Goal: Task Accomplishment & Management: Complete application form

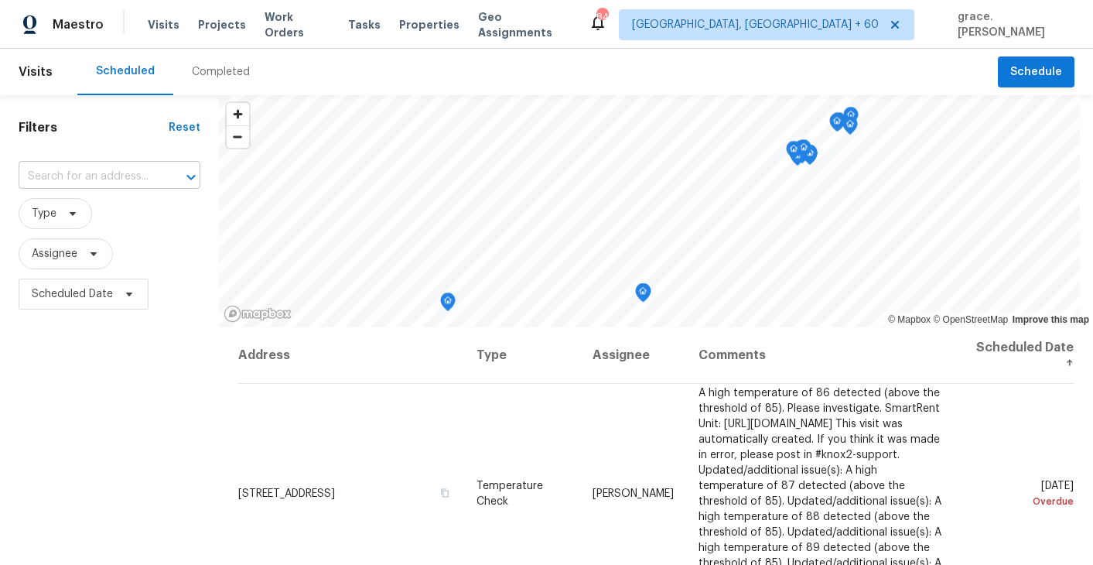
click at [119, 169] on input "text" at bounding box center [88, 177] width 138 height 24
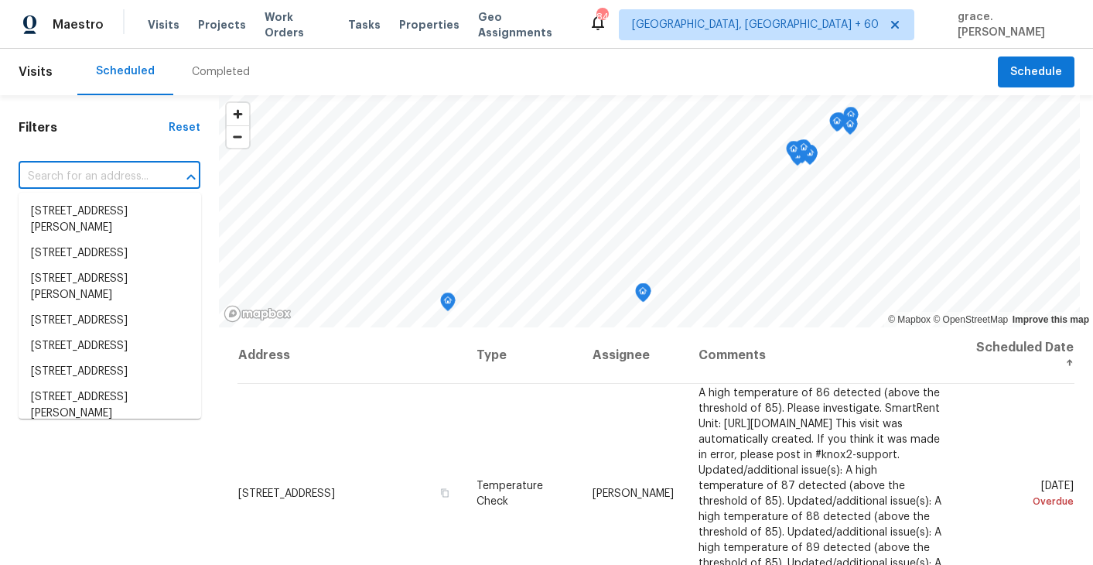
paste input "[STREET_ADDRESS][PERSON_NAME],"
type input "[STREET_ADDRESS][PERSON_NAME],"
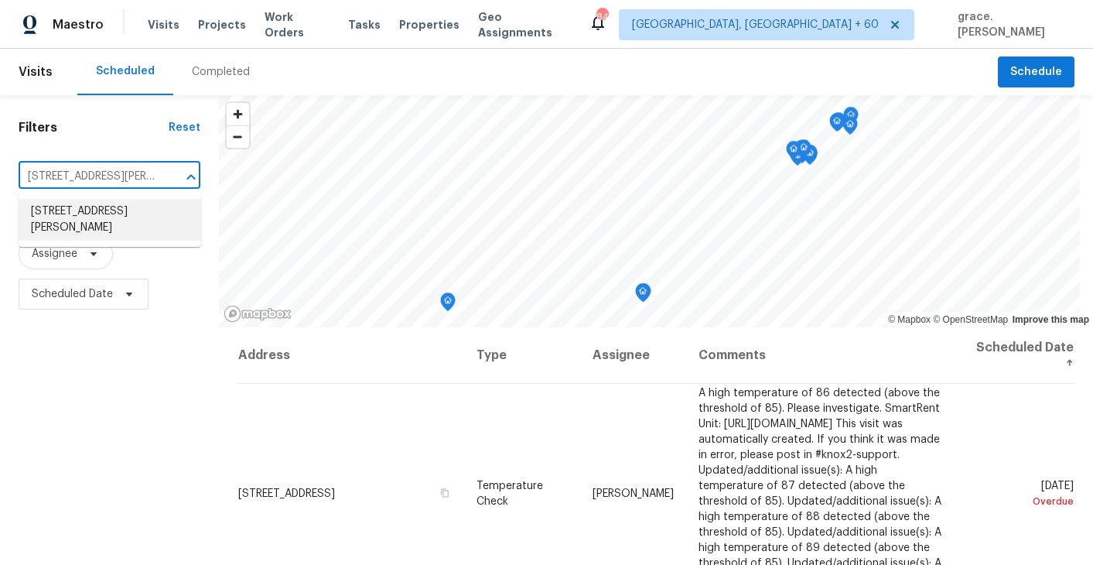
click at [114, 203] on li "[STREET_ADDRESS][PERSON_NAME]" at bounding box center [110, 220] width 183 height 42
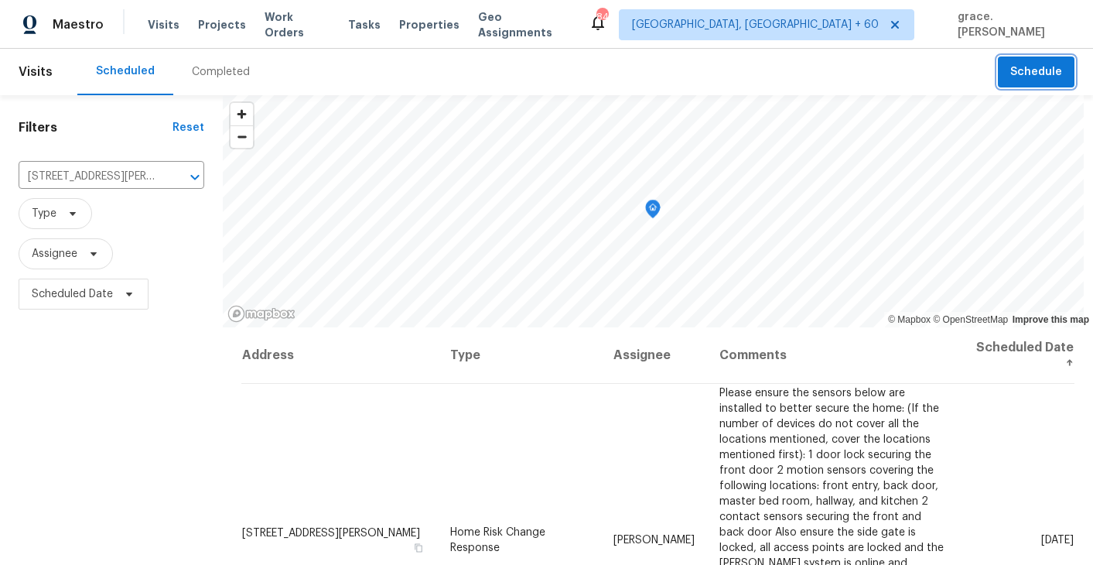
click at [1030, 86] on button "Schedule" at bounding box center [1036, 72] width 77 height 32
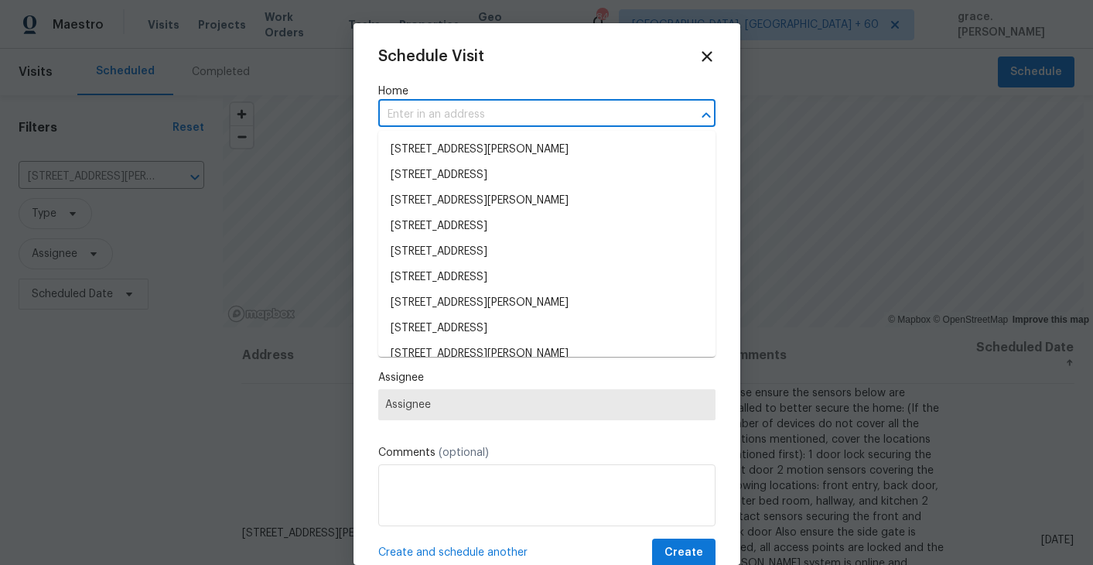
click at [484, 106] on input "text" at bounding box center [525, 115] width 294 height 24
paste input "[STREET_ADDRESS][PERSON_NAME],"
type input "[STREET_ADDRESS][PERSON_NAME],"
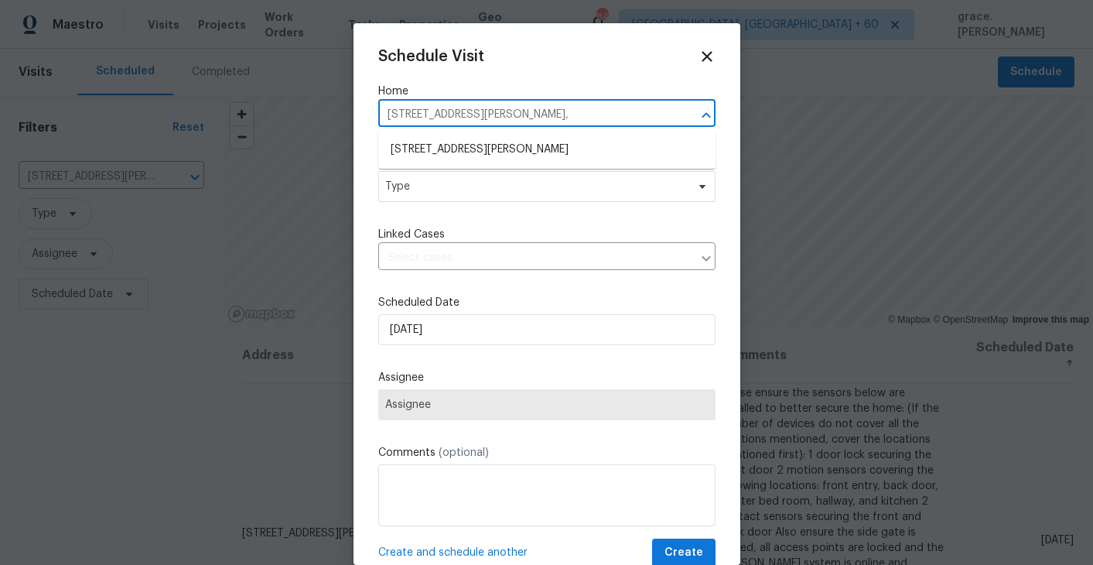
click at [475, 140] on li "[STREET_ADDRESS][PERSON_NAME]" at bounding box center [546, 150] width 337 height 26
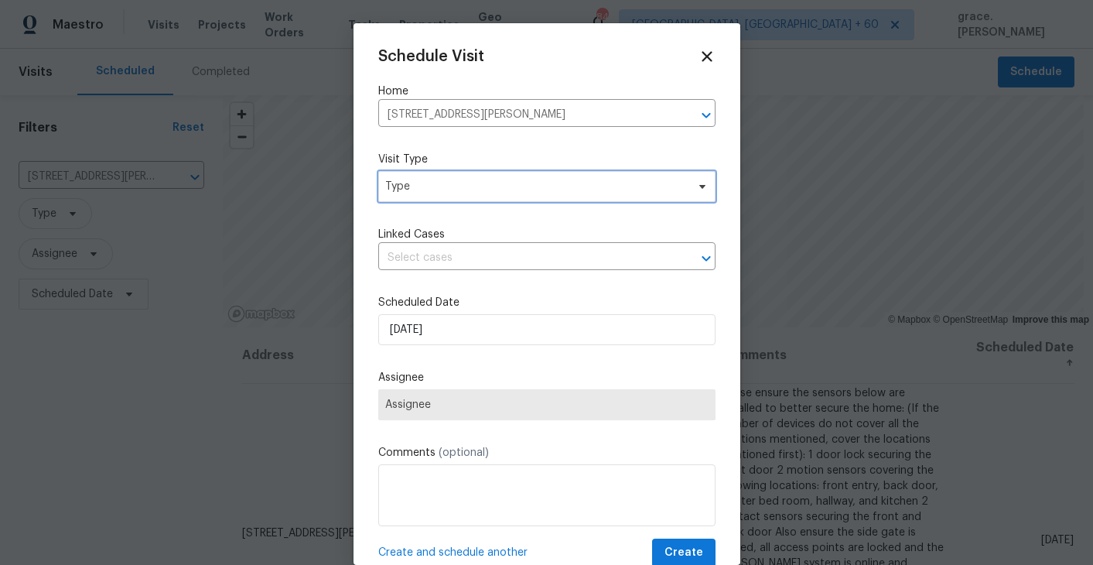
click at [455, 197] on span "Type" at bounding box center [546, 186] width 337 height 31
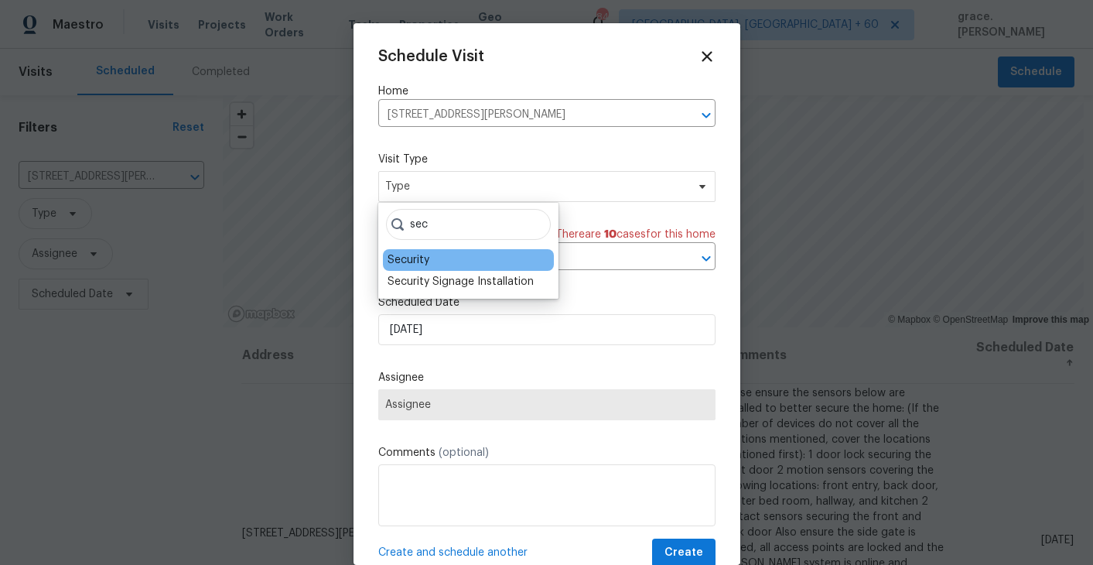
type input "sec"
click at [410, 261] on div "Security" at bounding box center [409, 259] width 42 height 15
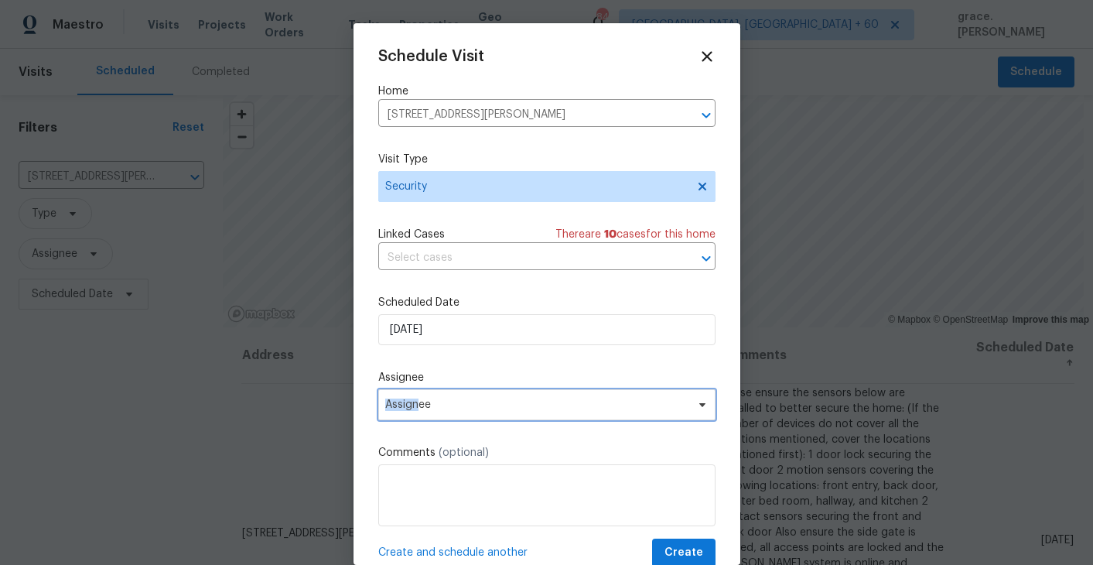
click at [422, 399] on span "Assignee" at bounding box center [536, 404] width 303 height 12
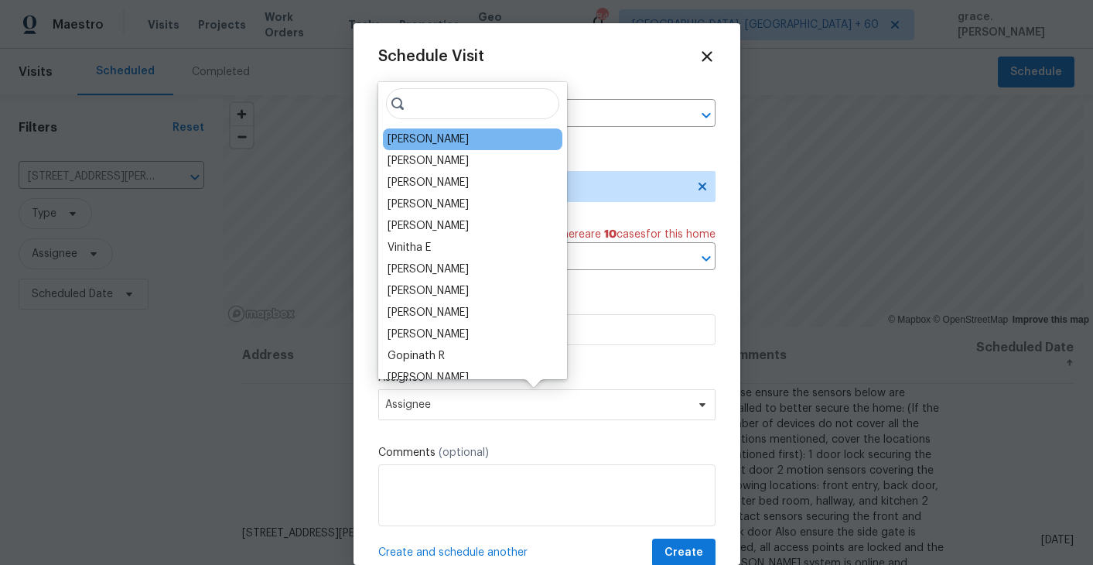
click at [457, 139] on div "[PERSON_NAME]" at bounding box center [473, 139] width 180 height 22
click at [453, 141] on div "[PERSON_NAME]" at bounding box center [428, 139] width 81 height 15
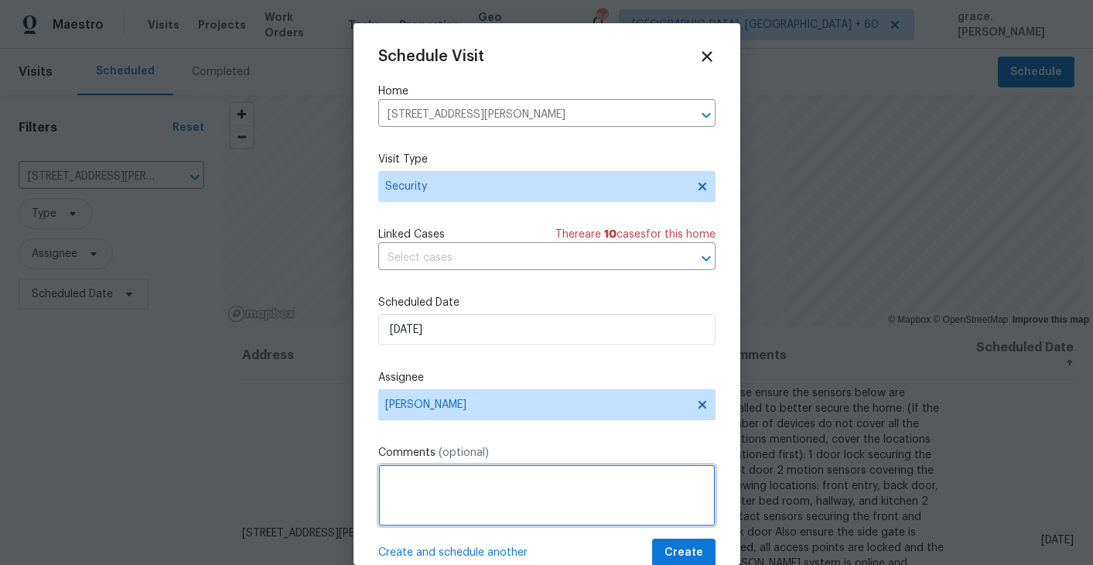
click at [439, 477] on textarea at bounding box center [546, 495] width 337 height 62
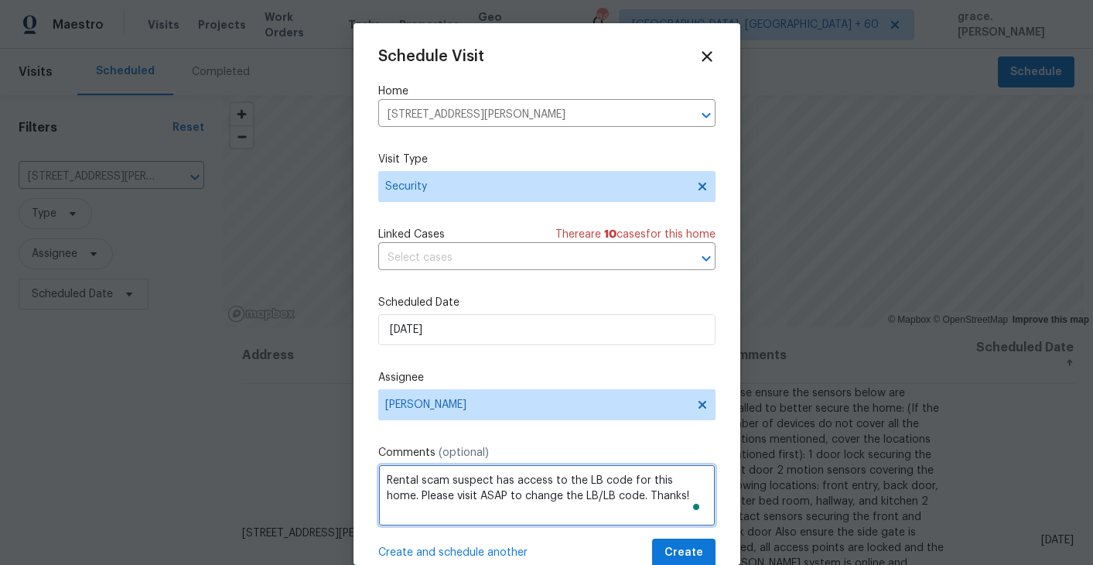
type textarea "Rental scam suspect has access to the LB code for this home. Please visit ASAP …"
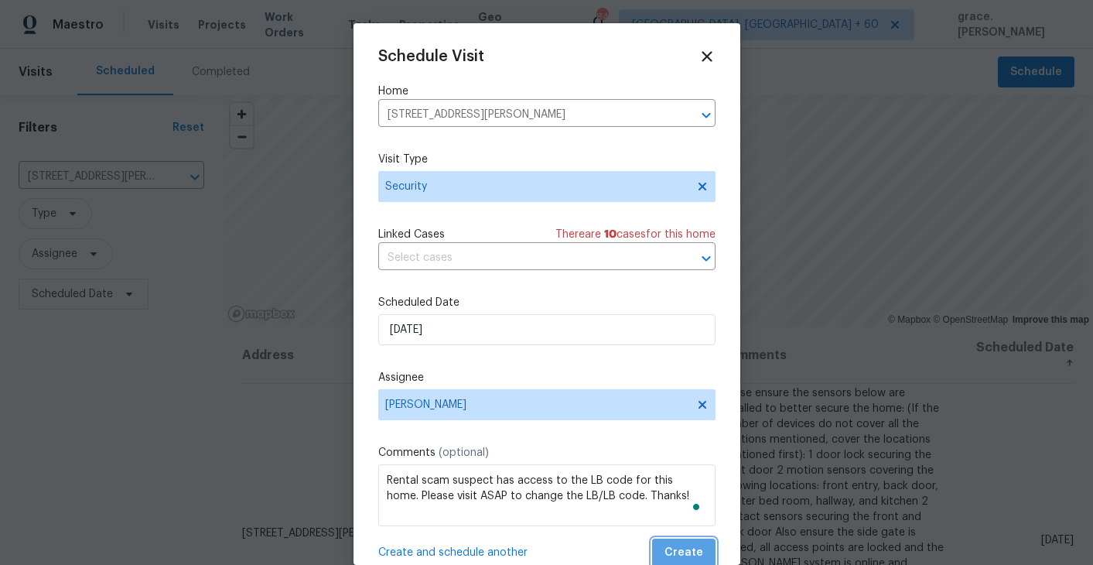
click at [689, 546] on span "Create" at bounding box center [684, 552] width 39 height 19
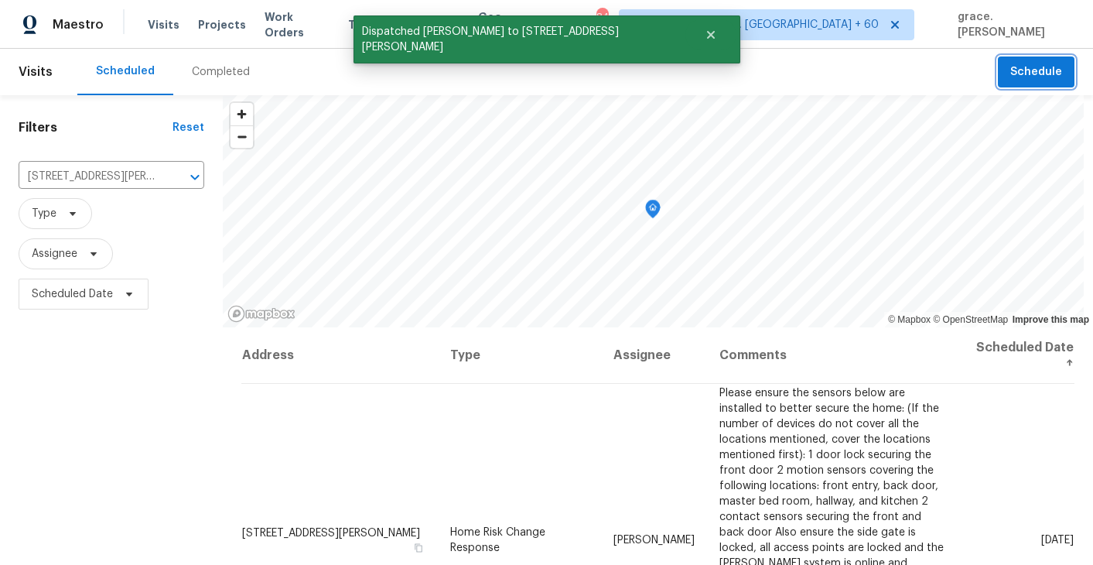
scroll to position [21, 0]
